Goal: Navigation & Orientation: Understand site structure

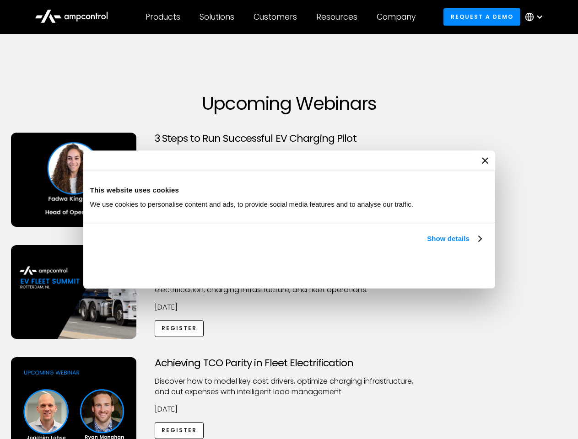
click at [427, 244] on link "Show details" at bounding box center [454, 238] width 54 height 11
click at [0, 0] on div "Necessary cookies help make a website usable by enabling basic functions like p…" at bounding box center [0, 0] width 0 height 0
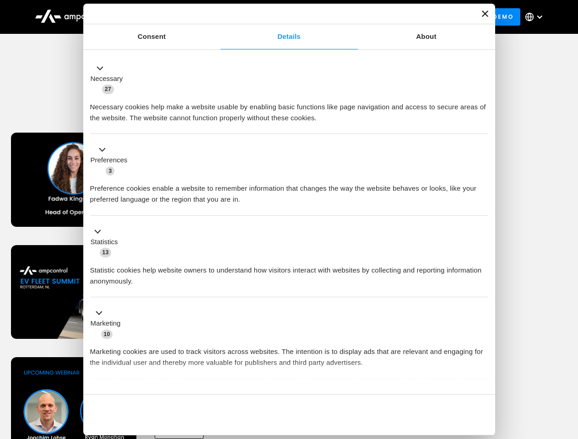
click at [567, 369] on div "Achieving TCO Parity in Fleet Electrification Discover how to model key cost dr…" at bounding box center [289, 429] width 574 height 144
click at [281, 17] on div "Customers" at bounding box center [274, 17] width 43 height 10
click at [162, 17] on div "Products" at bounding box center [162, 17] width 35 height 10
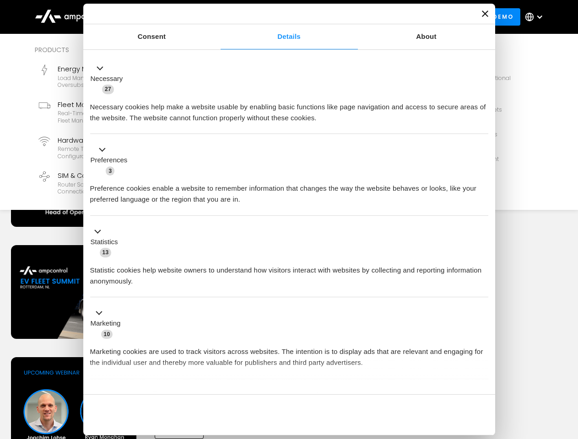
click at [217, 17] on div "Solutions" at bounding box center [216, 17] width 35 height 10
click at [277, 17] on div "Customers" at bounding box center [274, 17] width 43 height 10
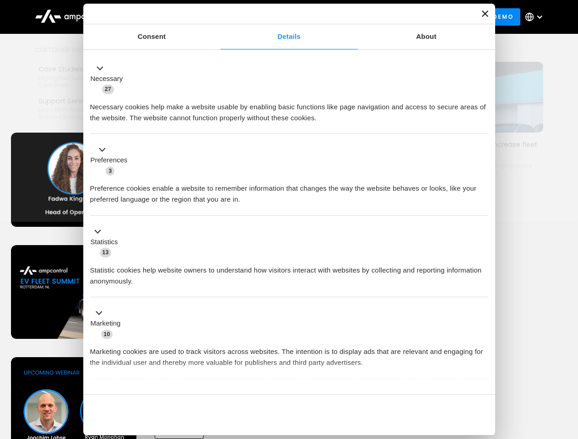
click at [338, 17] on div "Resources" at bounding box center [336, 17] width 41 height 10
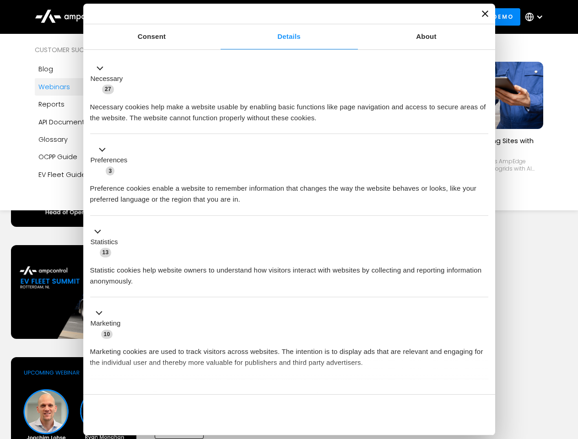
click at [399, 17] on div "Company" at bounding box center [395, 17] width 39 height 10
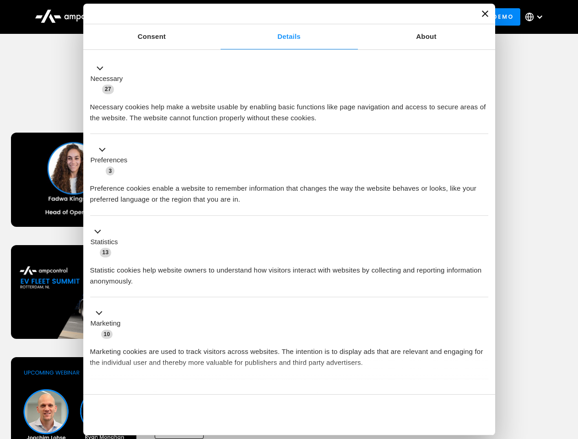
click at [536, 17] on div at bounding box center [538, 16] width 7 height 7
